Goal: Find specific page/section: Find specific page/section

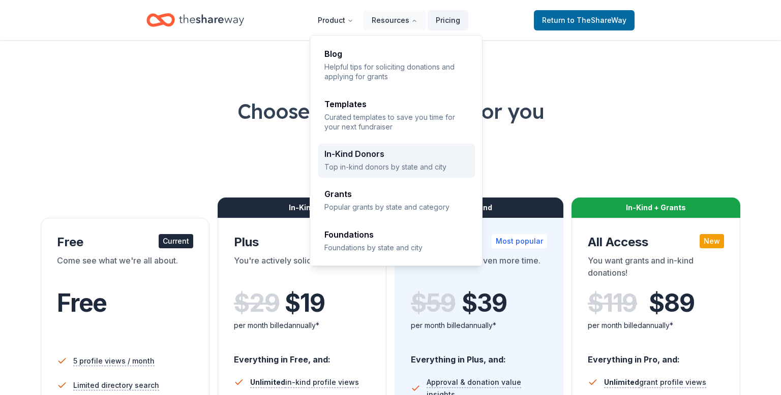
click at [359, 154] on div "In-Kind Donors" at bounding box center [396, 154] width 144 height 8
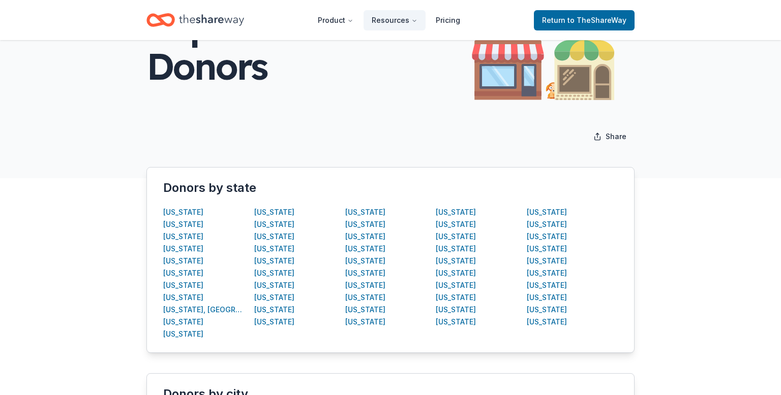
scroll to position [82, 0]
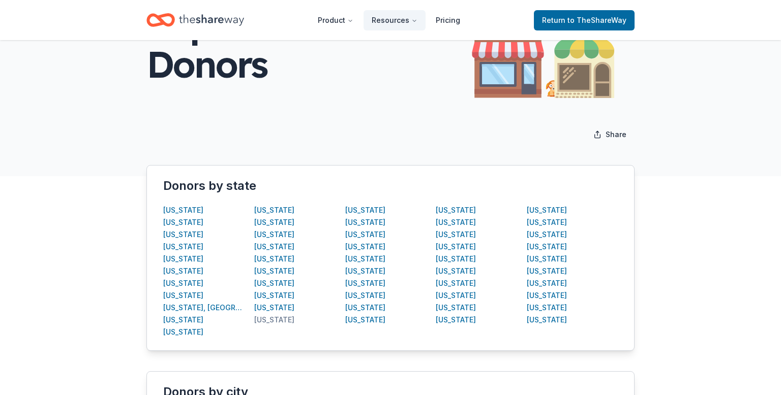
click at [270, 322] on div "Maryland" at bounding box center [274, 320] width 40 height 12
